Goal: Task Accomplishment & Management: Manage account settings

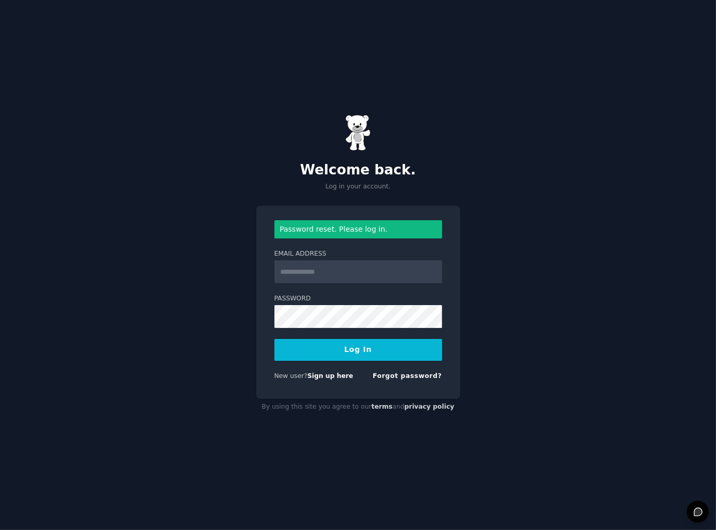
click at [319, 271] on input "Email Address" at bounding box center [358, 271] width 168 height 23
click at [0, 530] on com-1password-button at bounding box center [0, 530] width 0 height 0
type input "**********"
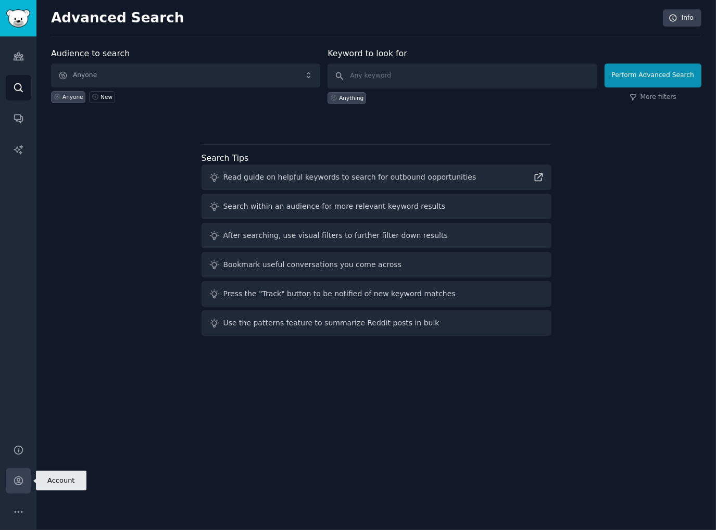
click at [14, 477] on icon "Sidebar" at bounding box center [18, 481] width 11 height 11
